Goal: Check status: Check status

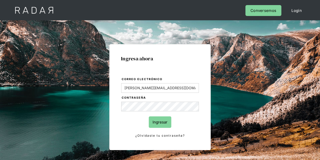
click at [163, 122] on input "Ingresar" at bounding box center [160, 121] width 23 height 11
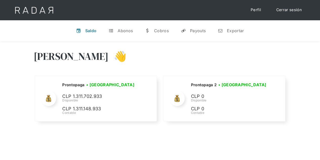
click at [306, 60] on div "Hola Evans 👋 Cargando tus cuentas... Nombre de la empresa • Conectada • Descone…" at bounding box center [160, 86] width 320 height 91
click at [199, 31] on div "Payouts" at bounding box center [198, 30] width 16 height 5
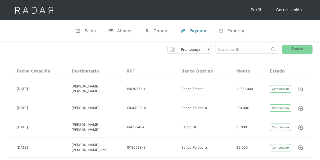
click at [236, 50] on input "search" at bounding box center [242, 49] width 54 height 8
paste input "871116d0-2f89-4d4f-985e-bd417f411f66"
click at [219, 49] on input "871116d0-2f89-4d4f-985e-bd417f411f66" at bounding box center [242, 49] width 54 height 8
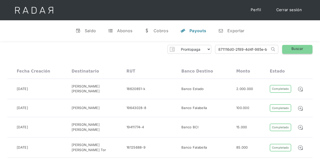
type input "871116d0-2f89-4d4f-985e-bd417f411f66"
click at [299, 47] on link "Buscar" at bounding box center [297, 49] width 30 height 9
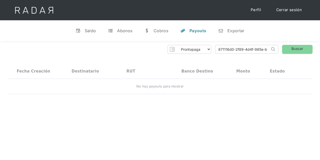
scroll to position [0, 19]
drag, startPoint x: 219, startPoint y: 49, endPoint x: 290, endPoint y: 48, distance: 71.4
click at [290, 48] on div "Prontopaga Prontopaga 2 Thank you! Your submission has been received! Oops! Som…" at bounding box center [160, 49] width 305 height 9
paste input "871116d0-2f89-4d4f-985e-bd417f411f66"
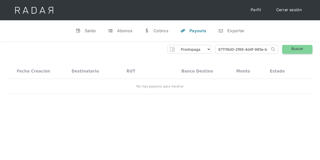
type input "871116d0-2f89-4d4f-985e-bd417f411f66"
click at [300, 47] on link "Buscar" at bounding box center [297, 49] width 30 height 9
click at [198, 31] on div "Payouts" at bounding box center [197, 30] width 17 height 5
click at [89, 33] on link "v Saldo" at bounding box center [86, 30] width 29 height 13
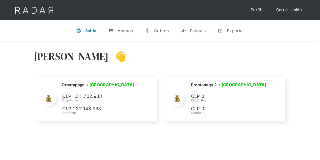
click at [298, 50] on div "Hola Evans 👋 Cargando tus cuentas... Nombre de la empresa • Conectada • Descone…" at bounding box center [160, 86] width 320 height 91
click at [199, 29] on div "Payouts" at bounding box center [198, 30] width 16 height 5
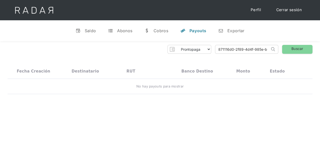
click at [217, 49] on input "871116d0-2f89-4d4f-985e-bd417f411f66" at bounding box center [242, 49] width 54 height 8
click at [295, 49] on link "Buscar" at bounding box center [297, 49] width 30 height 9
drag, startPoint x: 218, startPoint y: 50, endPoint x: 310, endPoint y: 39, distance: 92.7
click at [310, 48] on div "Prontopaga Prontopaga 2 Thank you! Your submission has been received! Oops! Som…" at bounding box center [160, 49] width 305 height 9
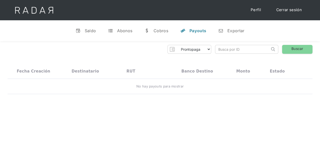
scroll to position [0, 0]
paste input "55cd762f-7125-4488-9c78-555b1e472280"
type input "55cd762f-7125-4488-9c78-555b1e472280"
click at [291, 47] on link "Buscar" at bounding box center [297, 49] width 30 height 9
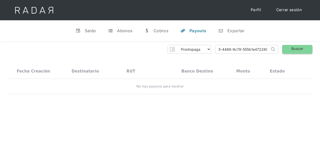
scroll to position [0, 0]
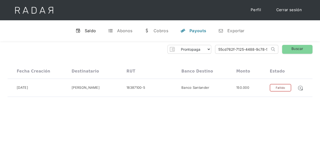
click at [88, 31] on div "Saldo" at bounding box center [90, 30] width 11 height 5
